Goal: Check status: Check status

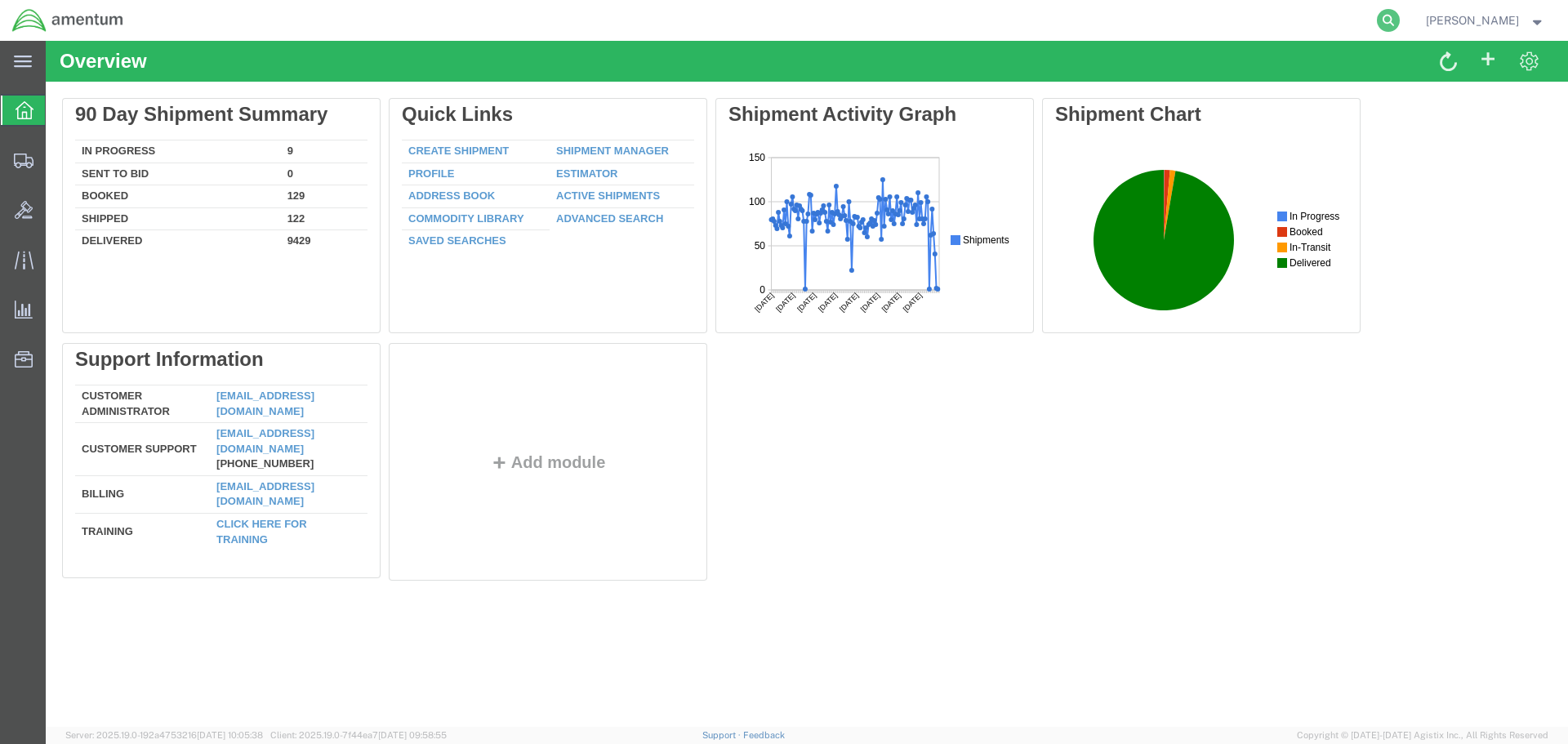
click at [1395, 18] on icon at bounding box center [1388, 20] width 23 height 23
click at [1143, 30] on input "search" at bounding box center [1129, 20] width 497 height 39
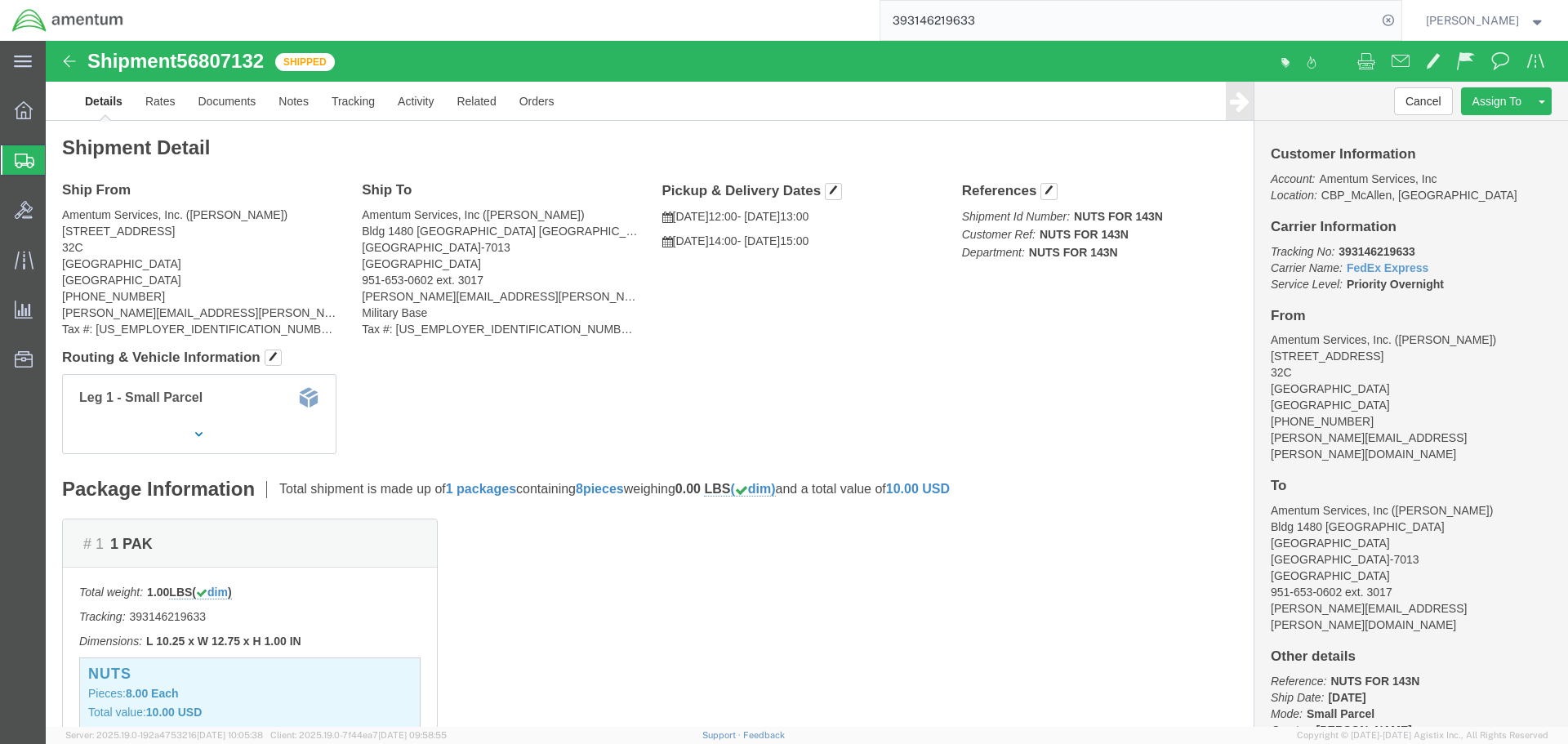
click at [1335, 22] on input "393146219633" at bounding box center [1129, 20] width 497 height 39
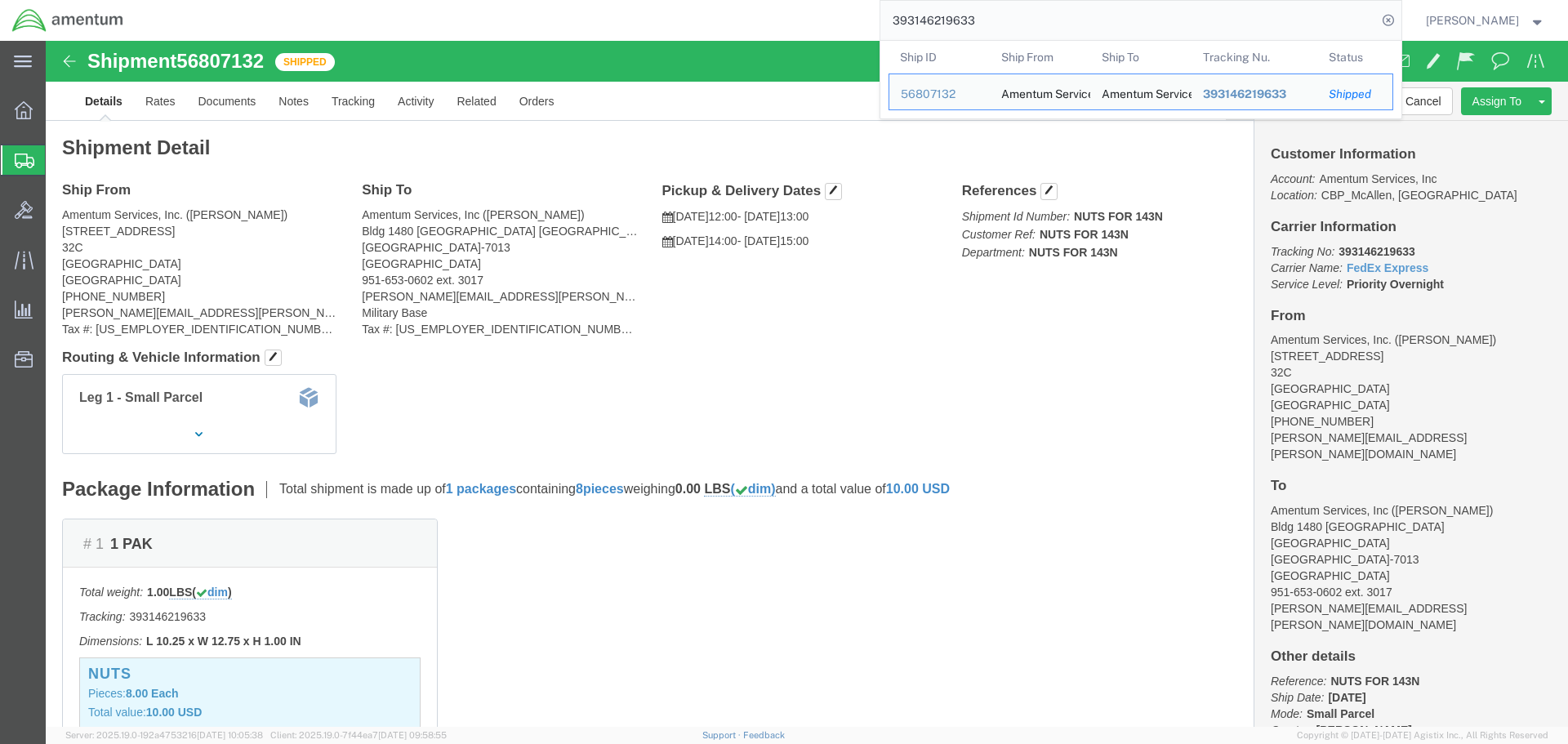
click at [1335, 22] on input "393146219633" at bounding box center [1129, 20] width 497 height 39
paste input "52953140"
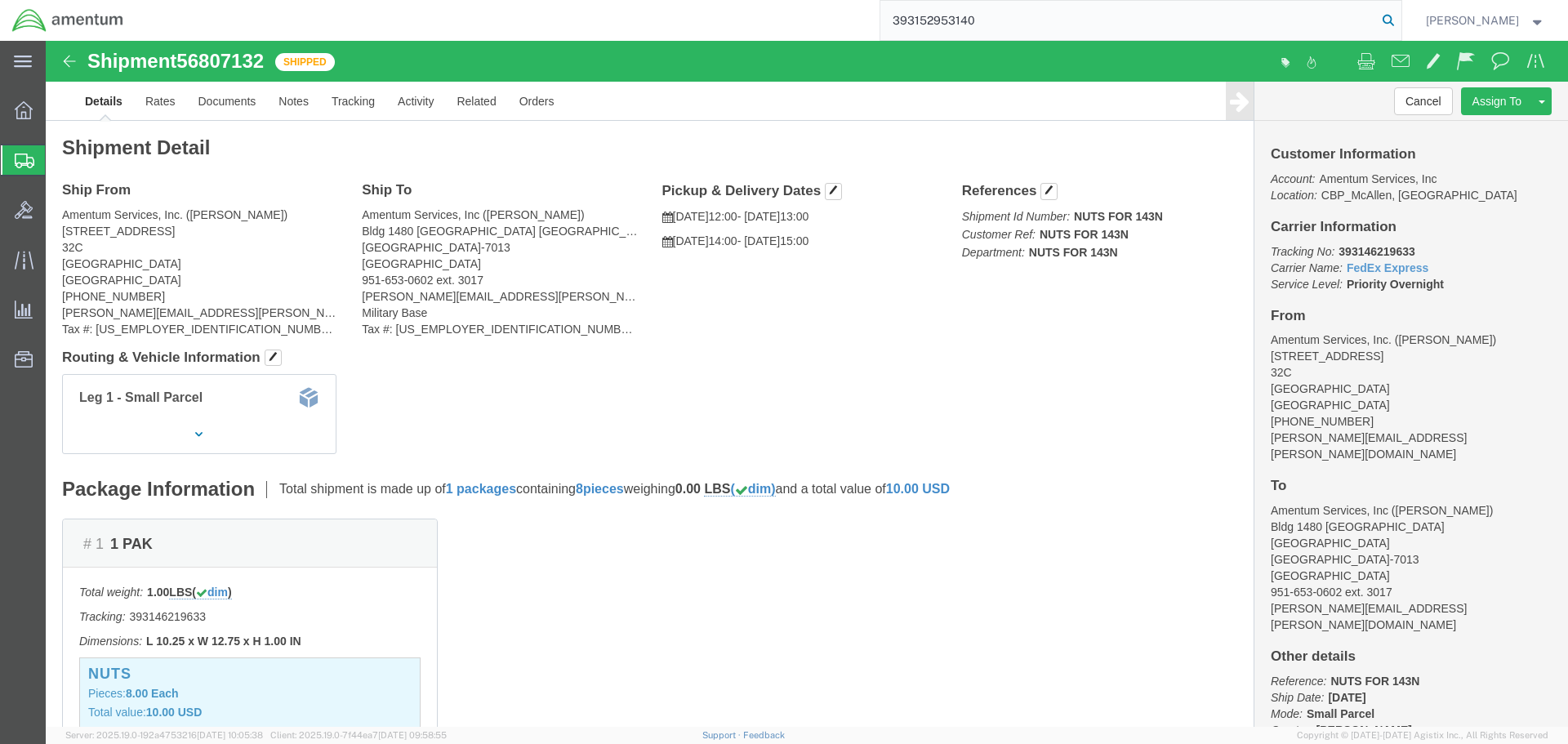
type input "393152953140"
click at [1400, 15] on icon at bounding box center [1388, 20] width 23 height 23
